Goal: Task Accomplishment & Management: Manage account settings

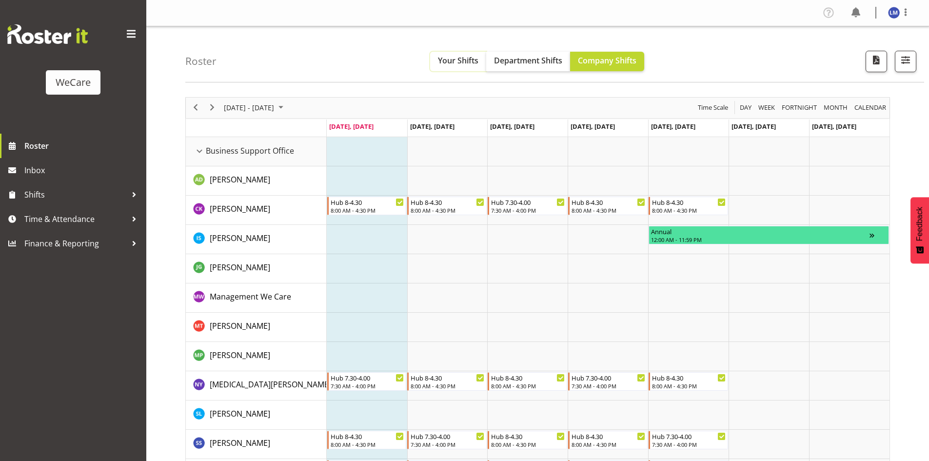
click at [451, 55] on span "Your Shifts" at bounding box center [458, 60] width 40 height 11
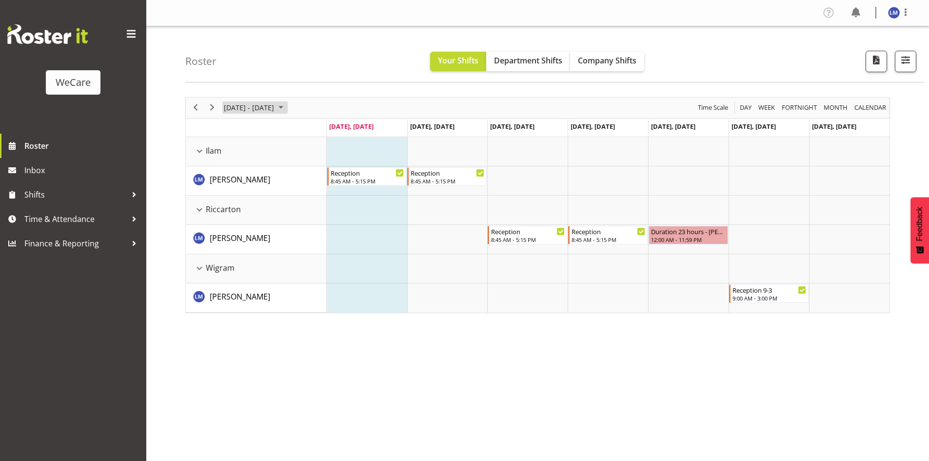
click at [265, 108] on span "[DATE] - [DATE]" at bounding box center [249, 107] width 52 height 12
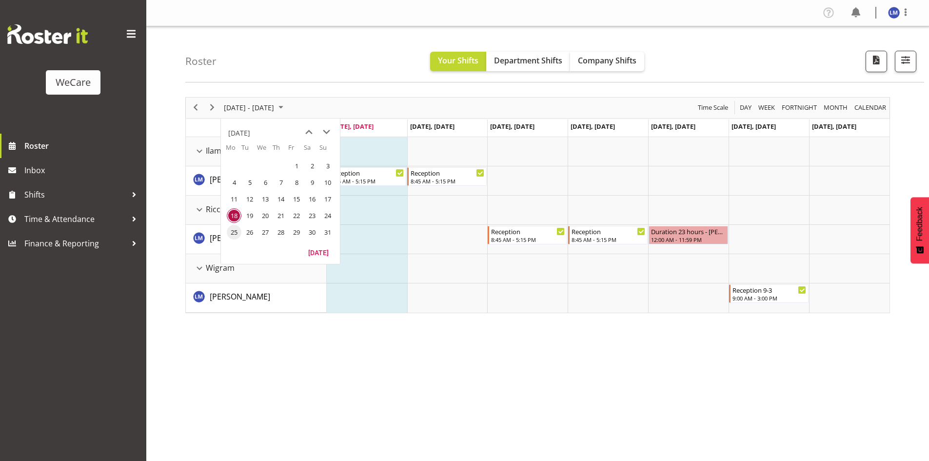
click at [232, 236] on span "25" at bounding box center [234, 232] width 15 height 15
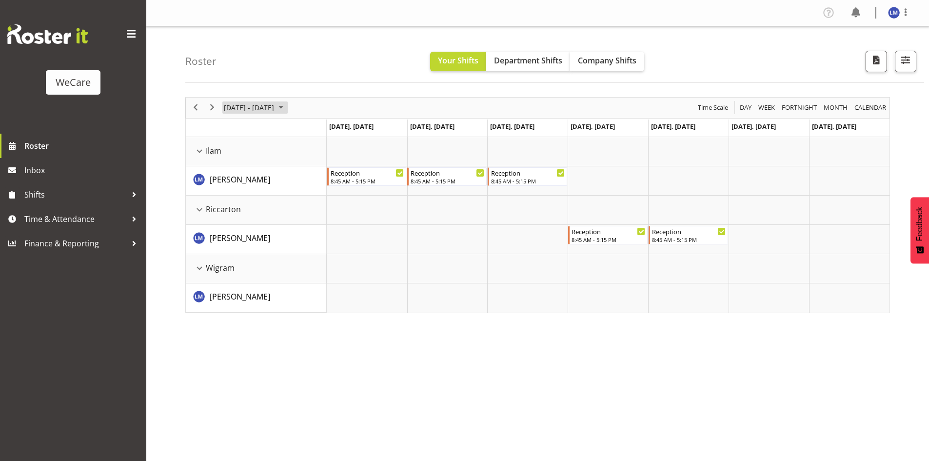
click at [275, 111] on span "[DATE] - [DATE]" at bounding box center [249, 107] width 52 height 12
click at [326, 138] on span "next month" at bounding box center [326, 132] width 17 height 18
click at [236, 168] on span "1" at bounding box center [234, 165] width 15 height 15
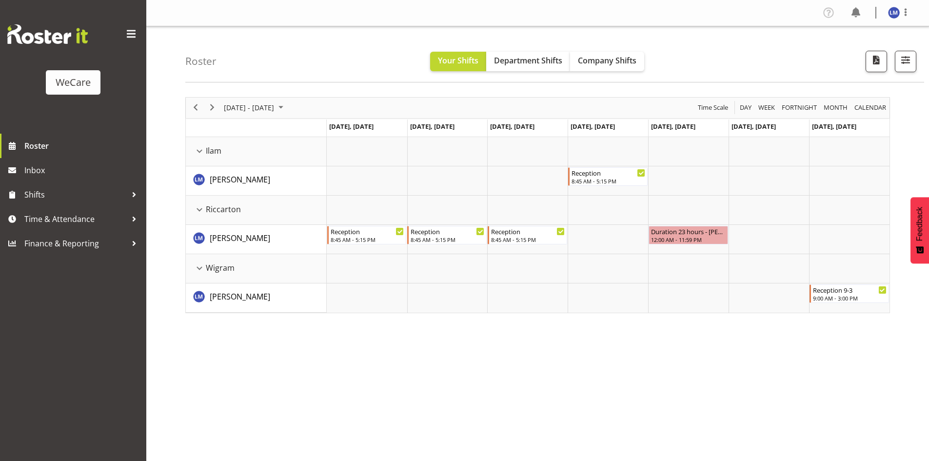
click at [238, 115] on div "[DATE] - [DATE]" at bounding box center [254, 108] width 69 height 20
click at [238, 181] on span "8" at bounding box center [234, 182] width 15 height 15
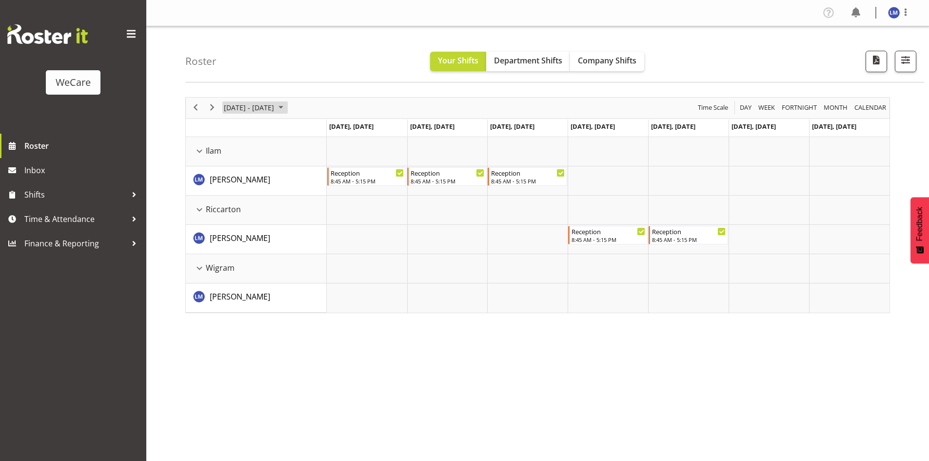
click at [275, 102] on span "[DATE] - [DATE]" at bounding box center [249, 107] width 52 height 12
click at [237, 200] on span "15" at bounding box center [234, 199] width 15 height 15
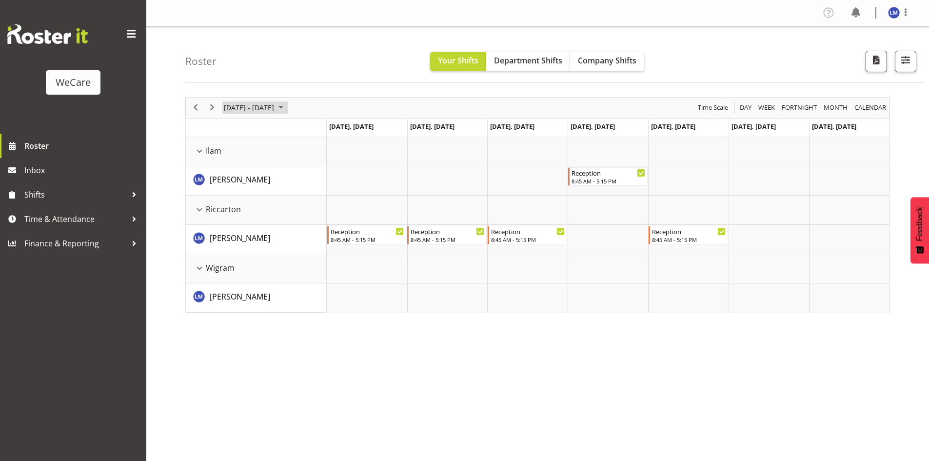
click at [270, 110] on span "[DATE] - [DATE]" at bounding box center [249, 107] width 52 height 12
click at [235, 219] on span "22" at bounding box center [234, 215] width 15 height 15
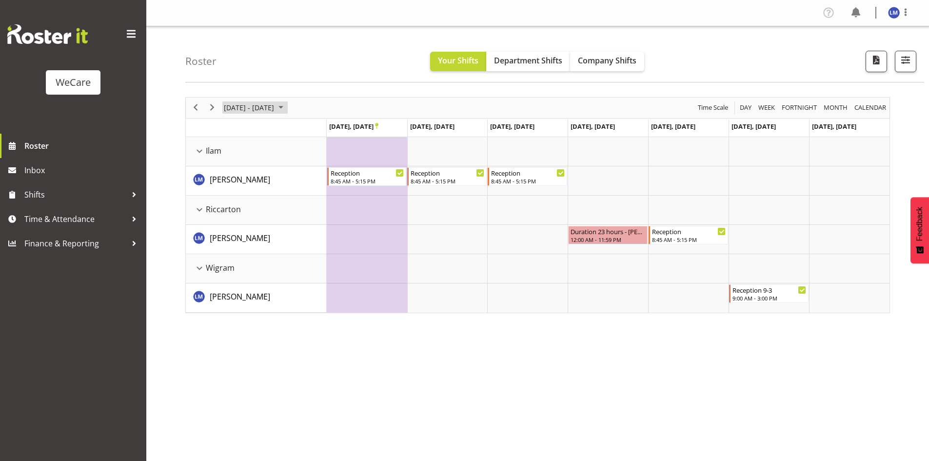
click at [269, 109] on span "[DATE] - [DATE]" at bounding box center [249, 107] width 52 height 12
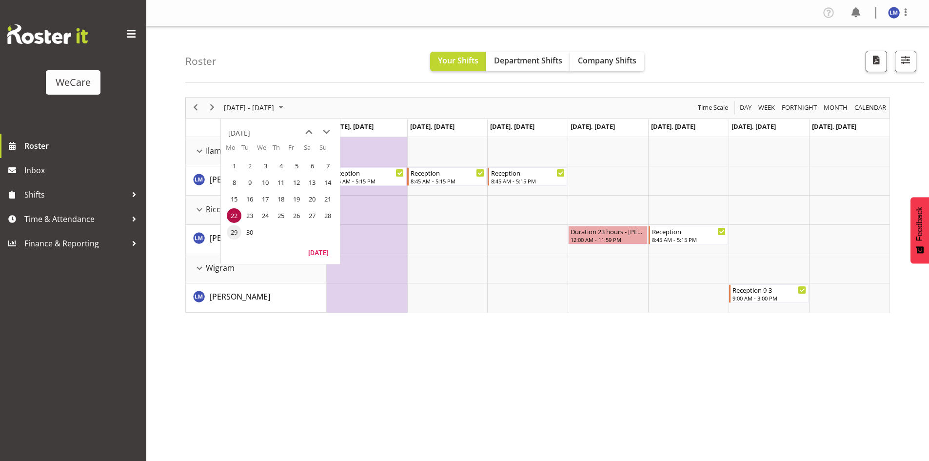
click at [232, 231] on span "29" at bounding box center [234, 232] width 15 height 15
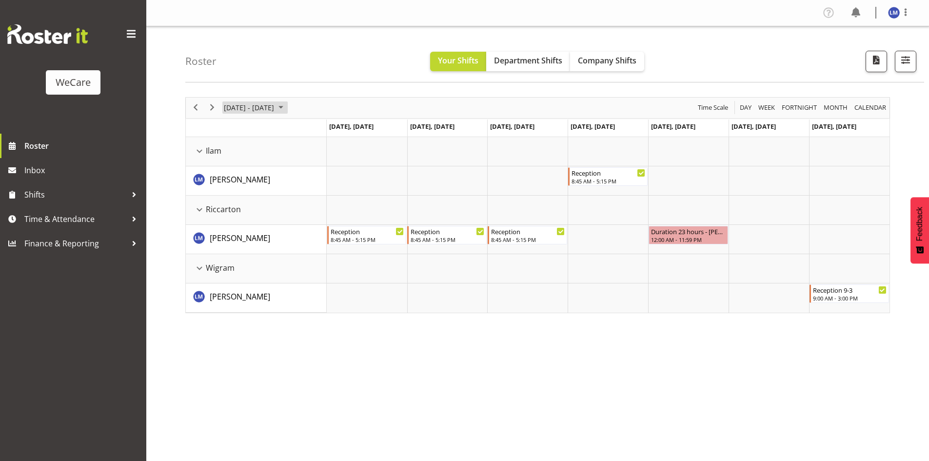
click at [257, 107] on span "[DATE] - [DATE]" at bounding box center [249, 107] width 52 height 12
click at [236, 219] on span "22" at bounding box center [234, 215] width 15 height 15
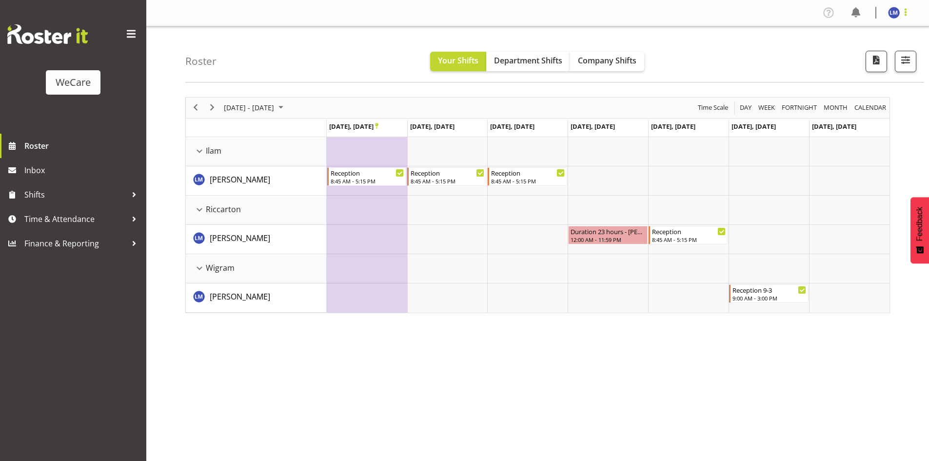
click at [909, 10] on span at bounding box center [906, 12] width 12 height 12
click at [847, 59] on div "Profile Log Out" at bounding box center [865, 42] width 94 height 43
click at [847, 59] on link "Log Out" at bounding box center [865, 51] width 94 height 18
